Goal: Transaction & Acquisition: Purchase product/service

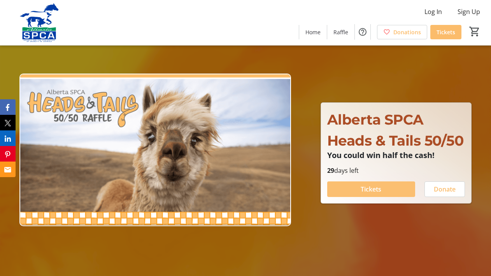
click at [382, 188] on span "Tickets" at bounding box center [371, 189] width 21 height 9
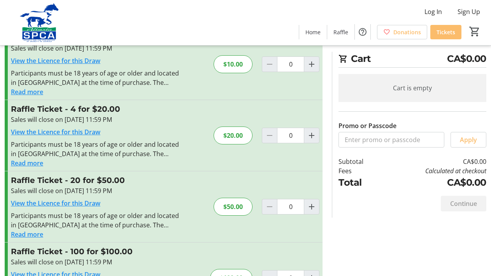
scroll to position [83, 0]
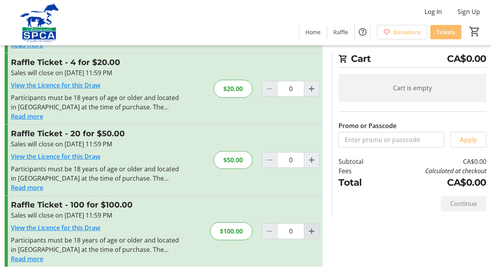
click at [312, 232] on mat-icon "Increment by one" at bounding box center [311, 231] width 9 height 9
type input "1"
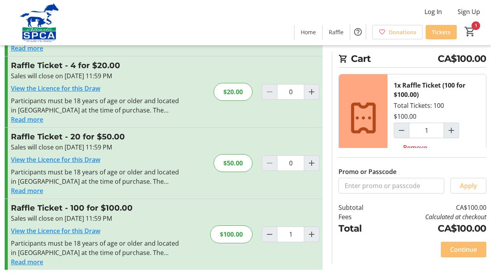
scroll to position [78, 0]
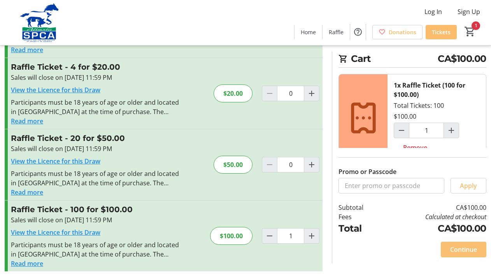
click at [456, 250] on span "Continue" at bounding box center [464, 249] width 27 height 9
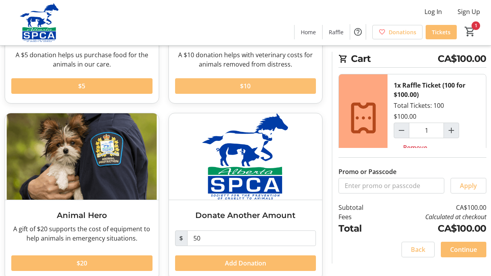
scroll to position [163, 0]
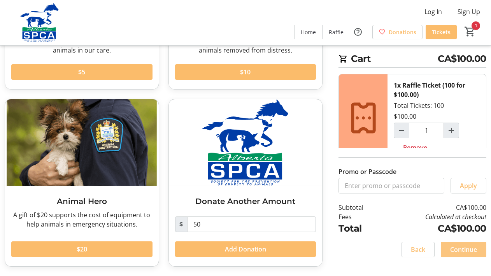
click at [466, 248] on span "Continue" at bounding box center [464, 249] width 27 height 9
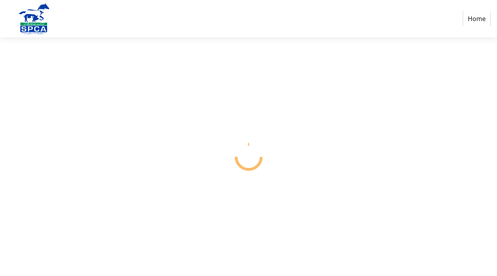
select select "CA"
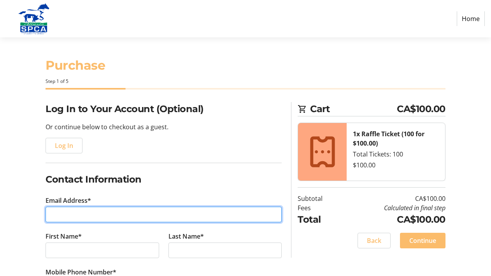
click at [102, 219] on input "Email Address*" at bounding box center [164, 215] width 236 height 16
type input "[EMAIL_ADDRESS][DOMAIN_NAME]"
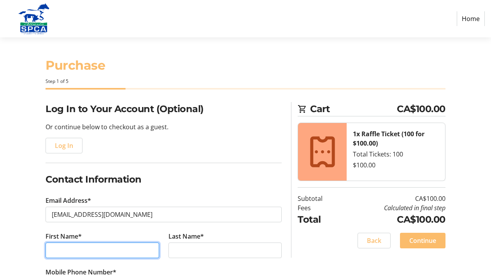
type input "Meina"
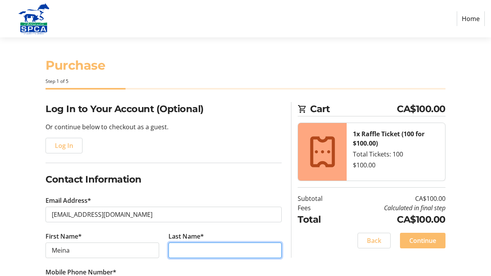
type input "[PERSON_NAME]"
type input "[PHONE_NUMBER]"
type input "#2335-48 [GEOGRAPHIC_DATA] SE"
type input "[GEOGRAPHIC_DATA]"
select select "AB"
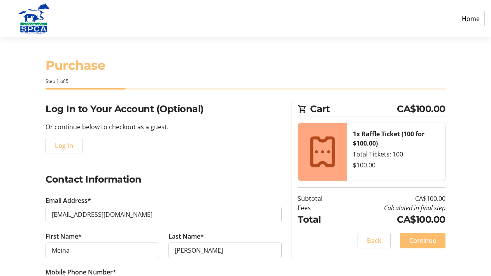
type input "T2Z 4N1"
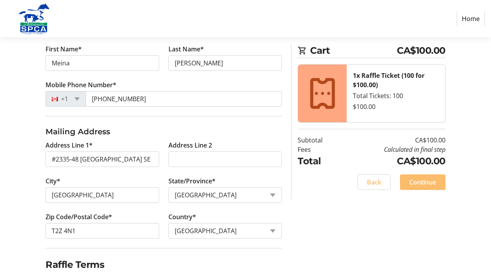
scroll to position [217, 0]
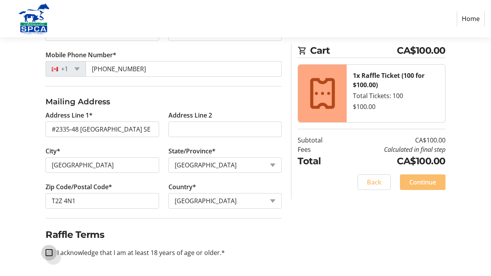
drag, startPoint x: 51, startPoint y: 252, endPoint x: 118, endPoint y: 239, distance: 68.7
click at [51, 252] on input "I acknowledge that I am at least 18 years of age or older.*" at bounding box center [49, 252] width 7 height 7
checkbox input "true"
click at [428, 182] on span "Continue" at bounding box center [423, 182] width 27 height 9
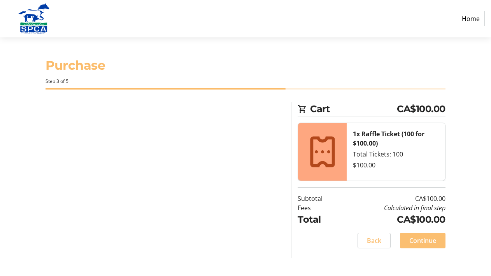
scroll to position [0, 0]
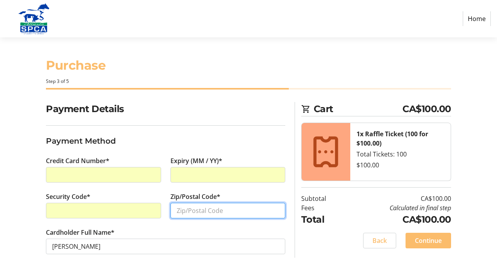
click at [208, 206] on input "Zip/Postal Code*" at bounding box center [228, 211] width 115 height 16
type input "T2Z4N1"
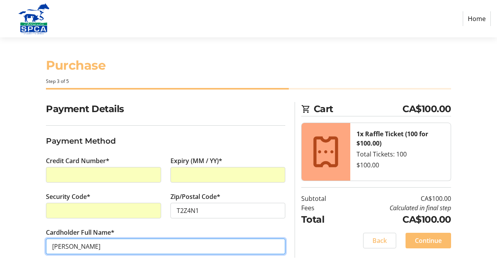
click at [71, 245] on input "[PERSON_NAME]" at bounding box center [166, 247] width 240 height 16
type input "[PERSON_NAME]"
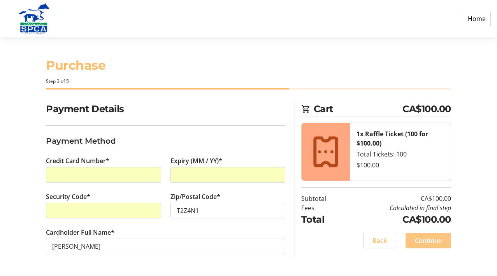
click at [428, 239] on span "Continue" at bounding box center [428, 240] width 27 height 9
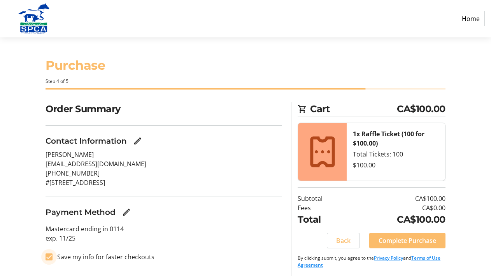
drag, startPoint x: 50, startPoint y: 257, endPoint x: 91, endPoint y: 254, distance: 40.6
click at [50, 257] on input "Save my info for faster checkouts" at bounding box center [49, 257] width 7 height 7
checkbox input "false"
click at [398, 240] on span "Complete Purchase" at bounding box center [408, 240] width 58 height 9
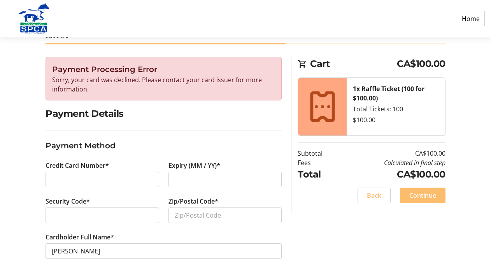
scroll to position [47, 0]
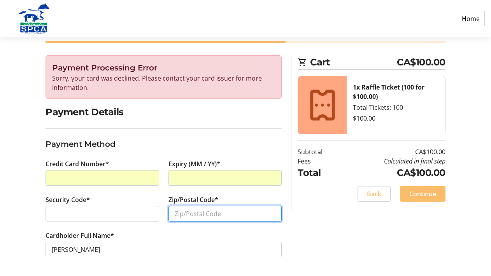
click at [191, 216] on input "Zip/Postal Code*" at bounding box center [226, 214] width 114 height 16
type input "T2Z 4N1"
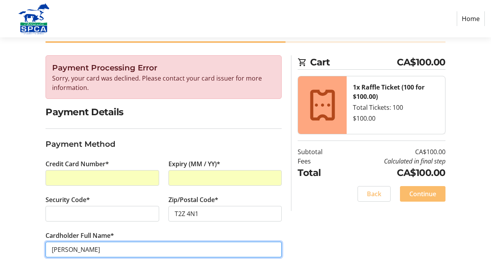
click at [71, 248] on input "[PERSON_NAME]" at bounding box center [164, 250] width 236 height 16
type input "[PERSON_NAME]"
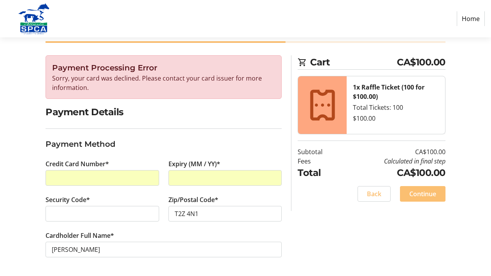
click at [420, 194] on span "Continue" at bounding box center [423, 193] width 27 height 9
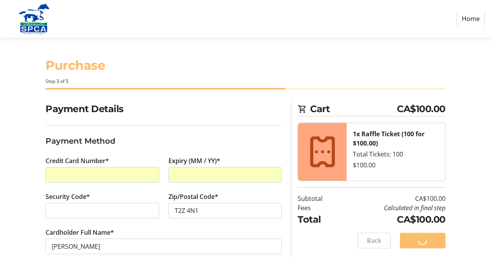
scroll to position [0, 0]
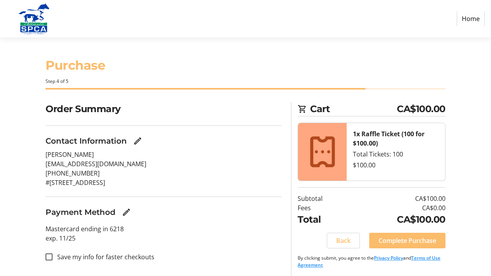
scroll to position [2, 0]
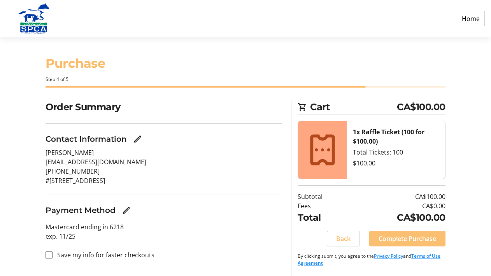
click at [407, 238] on span "Complete Purchase" at bounding box center [408, 238] width 58 height 9
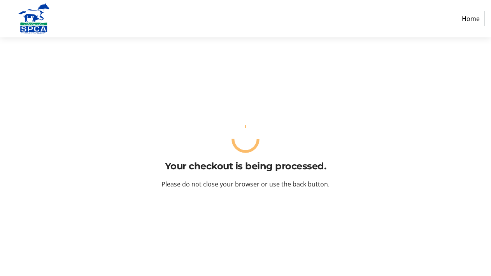
scroll to position [0, 0]
